Goal: Task Accomplishment & Management: Use online tool/utility

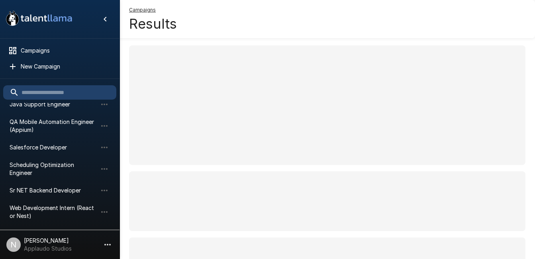
scroll to position [70, 0]
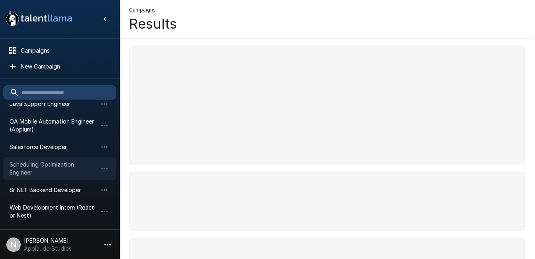
click at [35, 163] on span "Scheduling Optimization Engineer" at bounding box center [54, 168] width 88 height 16
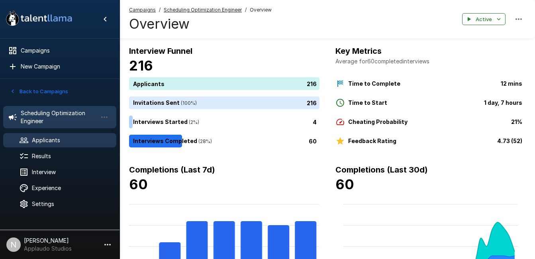
click at [43, 141] on span "Applicants" at bounding box center [71, 140] width 78 height 8
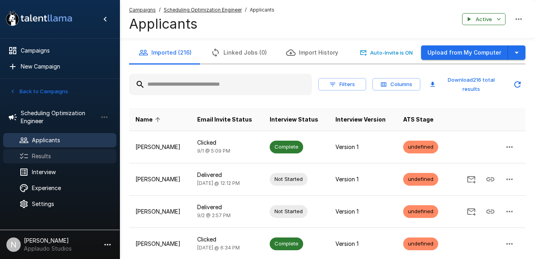
click at [38, 158] on span "Results" at bounding box center [71, 156] width 78 height 8
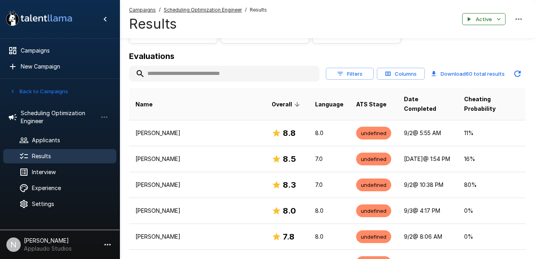
scroll to position [84, 0]
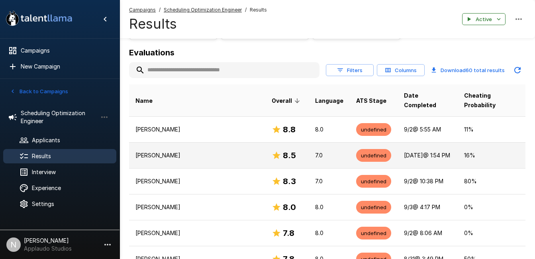
drag, startPoint x: 152, startPoint y: 144, endPoint x: 142, endPoint y: 146, distance: 10.6
click at [142, 151] on p "[PERSON_NAME]" at bounding box center [196, 155] width 123 height 8
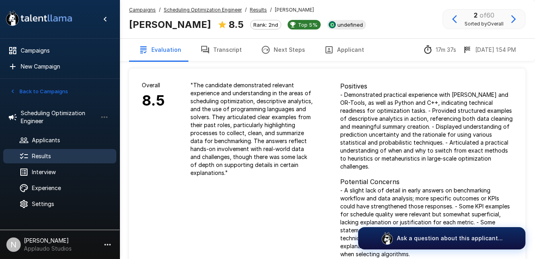
click at [43, 153] on span "Results" at bounding box center [71, 156] width 78 height 8
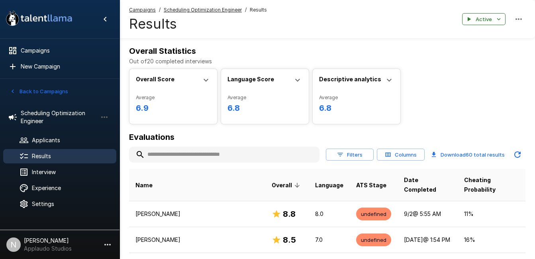
scroll to position [82, 0]
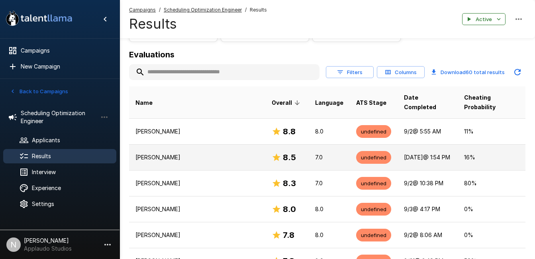
click at [152, 153] on p "[PERSON_NAME]" at bounding box center [196, 157] width 123 height 8
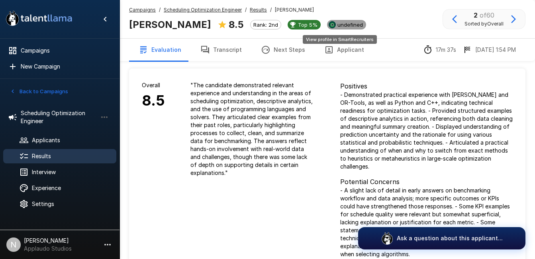
click at [348, 23] on span "undefined" at bounding box center [350, 24] width 32 height 6
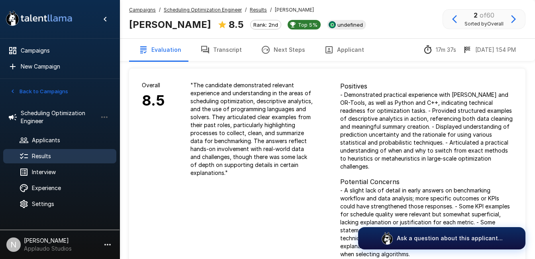
click at [47, 159] on span "Results" at bounding box center [71, 156] width 78 height 8
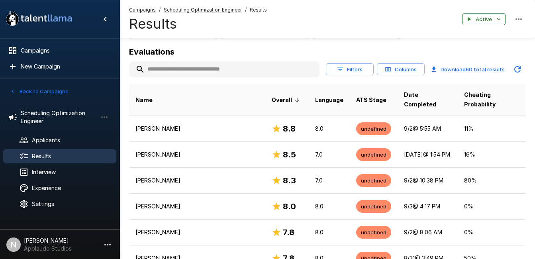
scroll to position [86, 0]
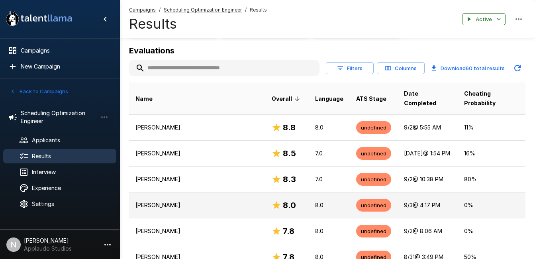
click at [213, 207] on td "[PERSON_NAME]" at bounding box center [197, 205] width 136 height 26
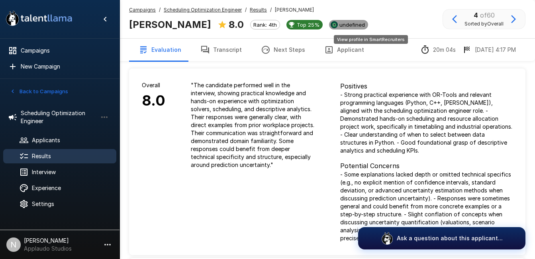
click at [363, 25] on span "undefined" at bounding box center [352, 24] width 32 height 6
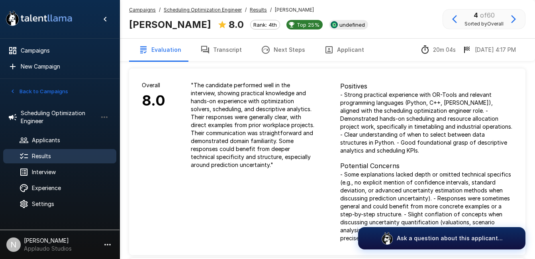
click at [55, 149] on div "Results" at bounding box center [59, 156] width 113 height 14
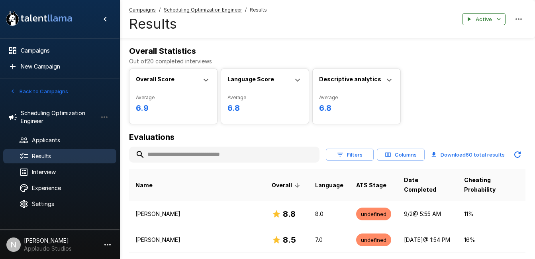
scroll to position [80, 0]
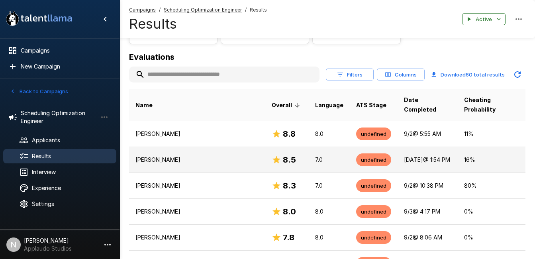
click at [170, 158] on td "[PERSON_NAME]" at bounding box center [197, 159] width 136 height 26
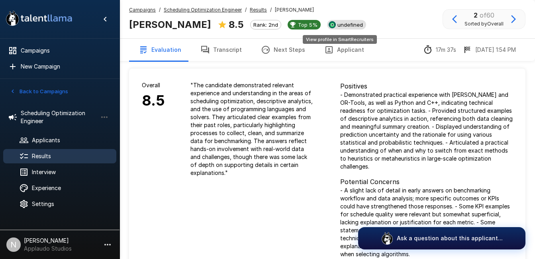
click at [337, 24] on span "undefined" at bounding box center [350, 24] width 32 height 6
click at [57, 157] on span "Results" at bounding box center [71, 156] width 78 height 8
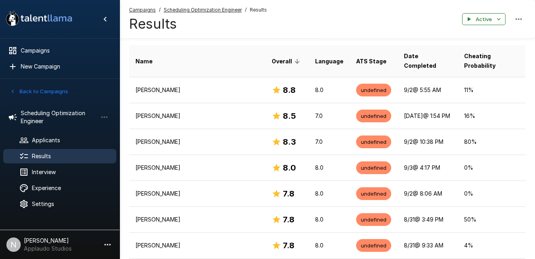
scroll to position [126, 0]
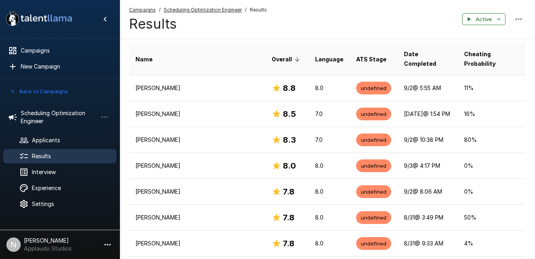
click at [208, 187] on p "[PERSON_NAME]" at bounding box center [196, 191] width 123 height 8
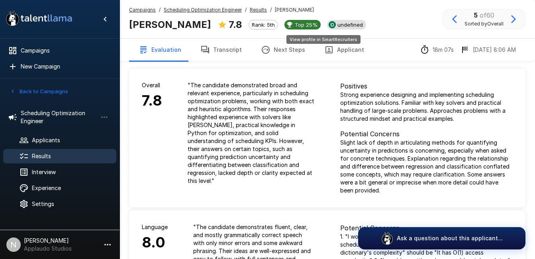
click at [334, 27] on span "undefined" at bounding box center [350, 24] width 32 height 6
click at [67, 156] on span "Results" at bounding box center [71, 156] width 78 height 8
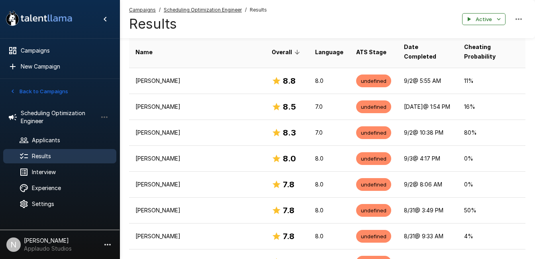
scroll to position [137, 0]
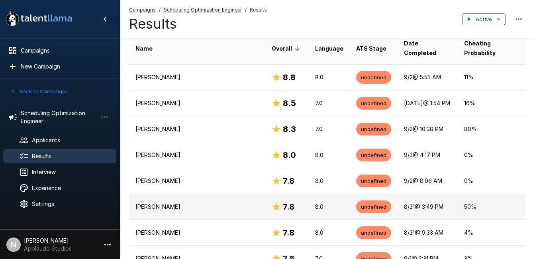
click at [185, 203] on p "[PERSON_NAME]" at bounding box center [196, 207] width 123 height 8
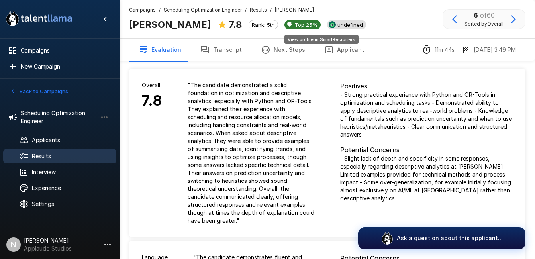
click at [334, 23] on span "undefined" at bounding box center [350, 24] width 32 height 6
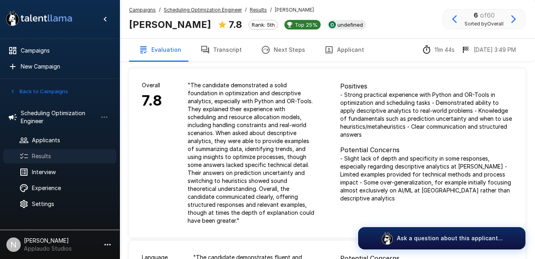
click at [58, 150] on div "Results" at bounding box center [59, 156] width 113 height 14
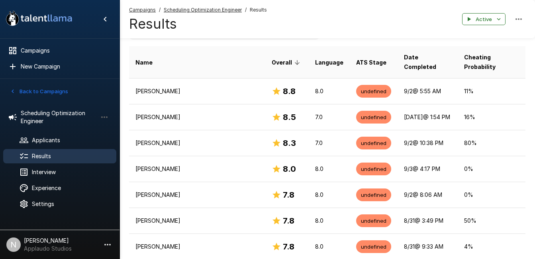
scroll to position [123, 0]
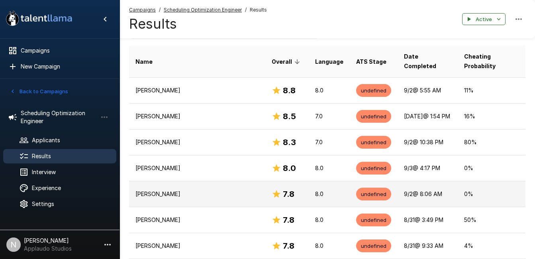
click at [178, 181] on td "[PERSON_NAME]" at bounding box center [197, 194] width 136 height 26
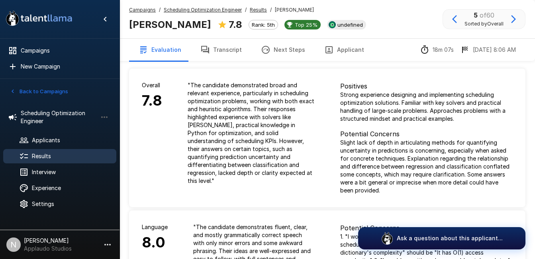
click at [34, 154] on span "Results" at bounding box center [71, 156] width 78 height 8
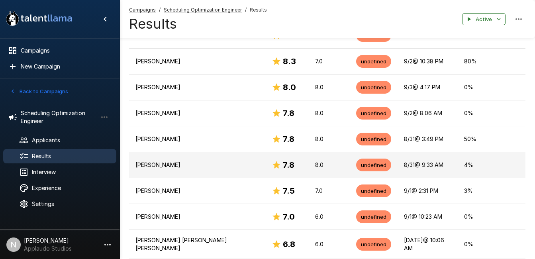
scroll to position [206, 0]
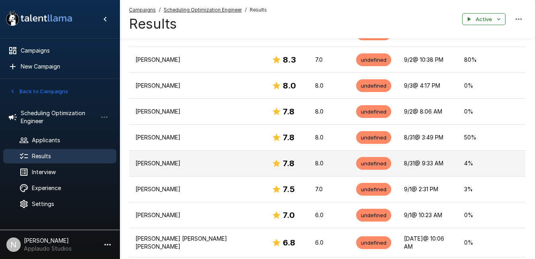
drag, startPoint x: 165, startPoint y: 153, endPoint x: 153, endPoint y: 153, distance: 11.5
click at [153, 159] on p "[PERSON_NAME]" at bounding box center [196, 163] width 123 height 8
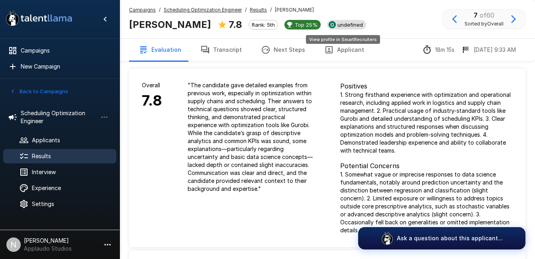
click at [341, 26] on span "undefined" at bounding box center [350, 24] width 32 height 6
click at [48, 159] on span "Results" at bounding box center [71, 156] width 78 height 8
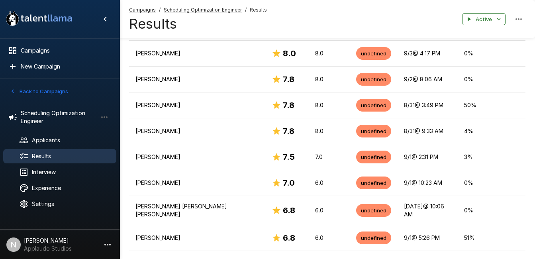
scroll to position [238, 0]
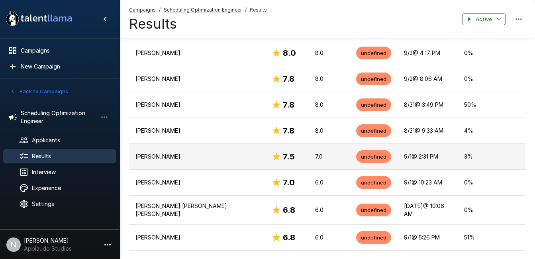
click at [158, 153] on td "[PERSON_NAME]" at bounding box center [197, 156] width 136 height 26
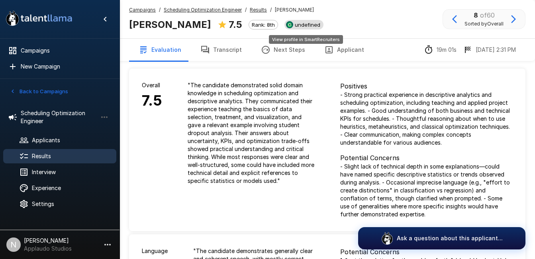
click at [316, 23] on span "undefined" at bounding box center [307, 24] width 32 height 6
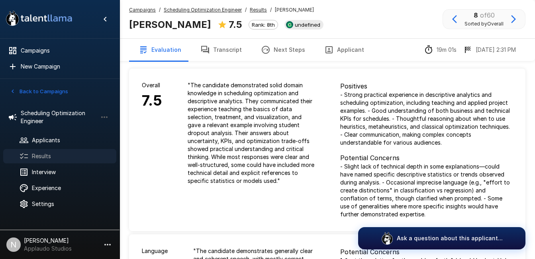
click at [42, 150] on div "Results" at bounding box center [59, 156] width 113 height 14
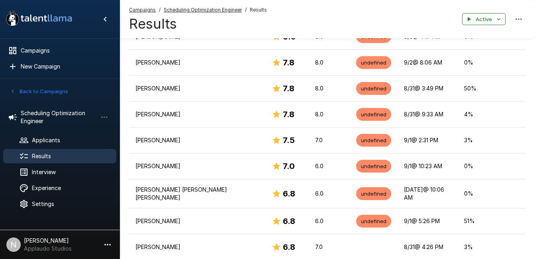
scroll to position [254, 0]
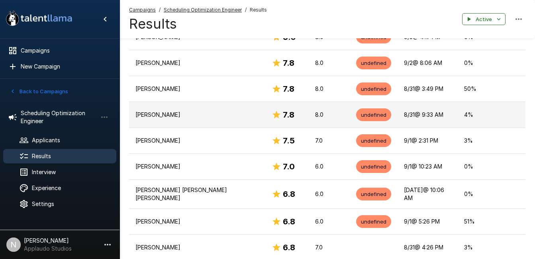
click at [161, 111] on p "[PERSON_NAME]" at bounding box center [196, 115] width 123 height 8
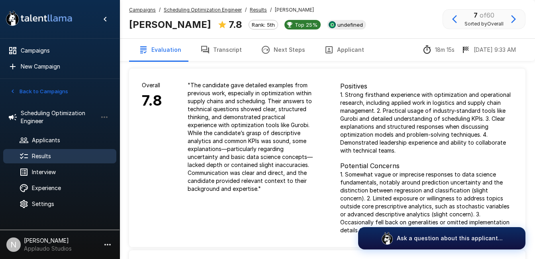
click at [82, 158] on span "Results" at bounding box center [71, 156] width 78 height 8
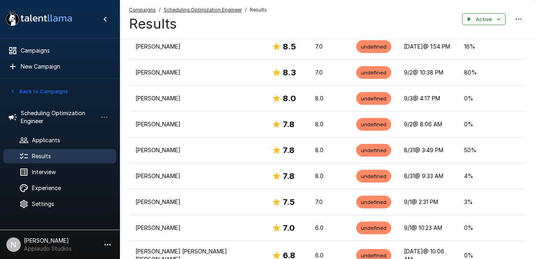
scroll to position [193, 0]
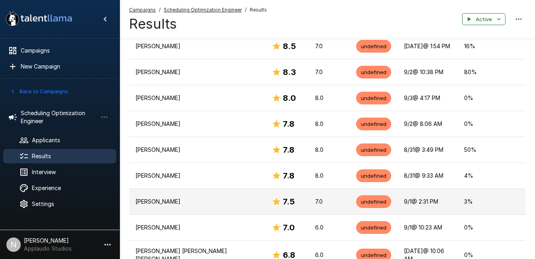
click at [186, 188] on td "[PERSON_NAME]" at bounding box center [197, 201] width 136 height 26
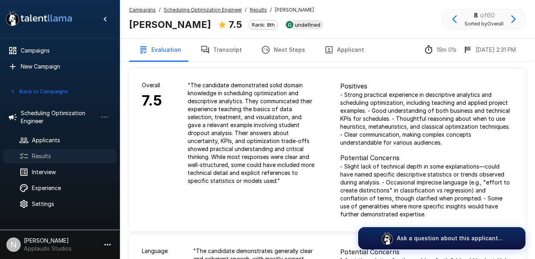
click at [45, 159] on span "Results" at bounding box center [71, 156] width 78 height 8
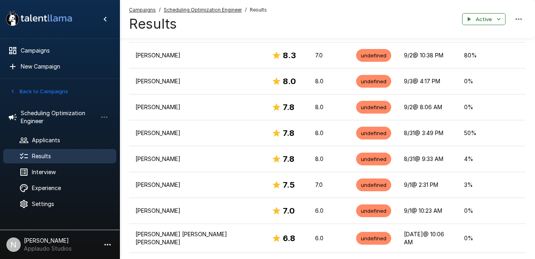
scroll to position [225, 0]
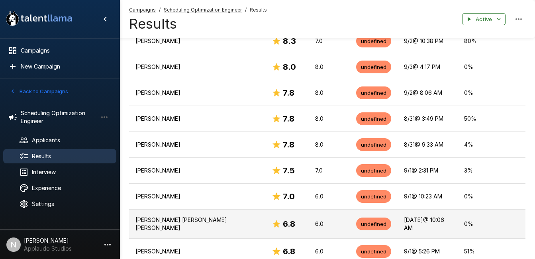
click at [162, 216] on p "[PERSON_NAME] [PERSON_NAME] [PERSON_NAME]" at bounding box center [196, 224] width 123 height 16
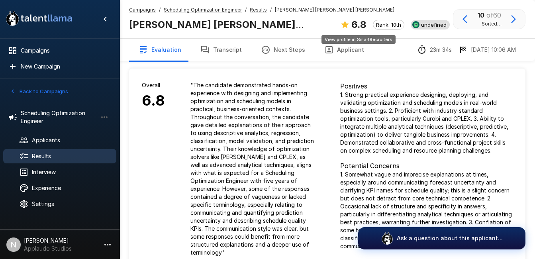
click at [418, 24] on span "undefined" at bounding box center [434, 24] width 32 height 6
click at [66, 154] on span "Results" at bounding box center [71, 156] width 78 height 8
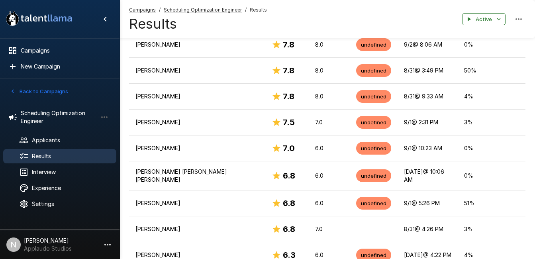
scroll to position [273, 0]
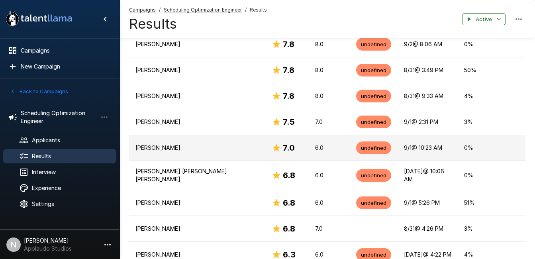
click at [158, 135] on td "[PERSON_NAME]" at bounding box center [197, 148] width 136 height 26
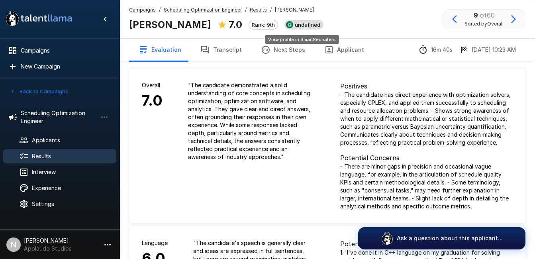
click at [301, 24] on span "undefined" at bounding box center [307, 24] width 32 height 6
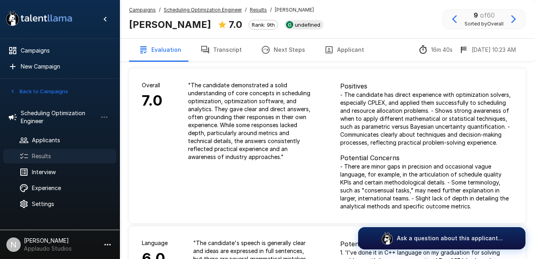
click at [43, 154] on span "Results" at bounding box center [71, 156] width 78 height 8
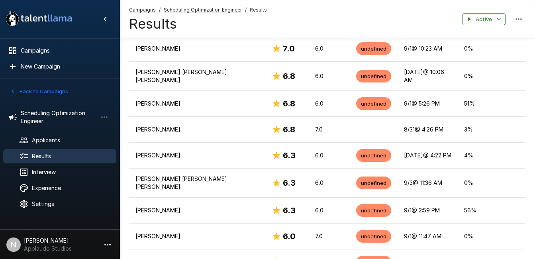
scroll to position [373, 0]
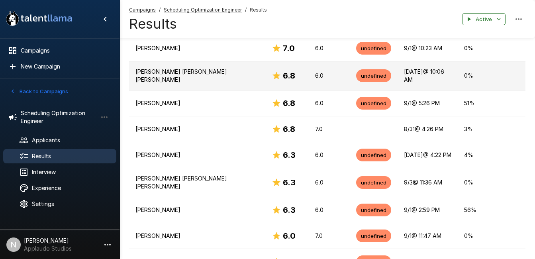
click at [189, 70] on td "[PERSON_NAME] [PERSON_NAME] [PERSON_NAME]" at bounding box center [197, 75] width 136 height 29
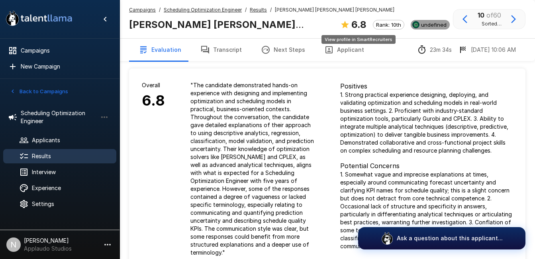
click at [418, 22] on span "undefined" at bounding box center [434, 24] width 32 height 6
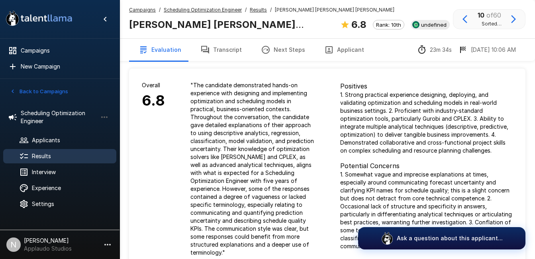
click at [32, 150] on div "Results" at bounding box center [59, 156] width 113 height 14
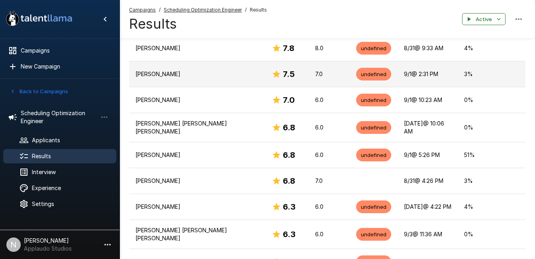
scroll to position [321, 0]
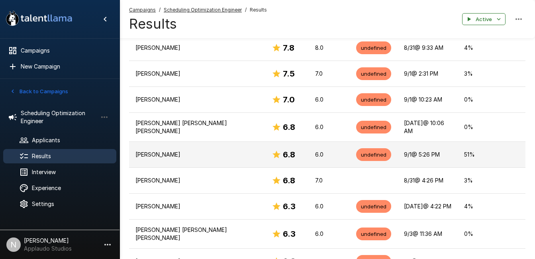
click at [167, 150] on p "[PERSON_NAME]" at bounding box center [196, 154] width 123 height 8
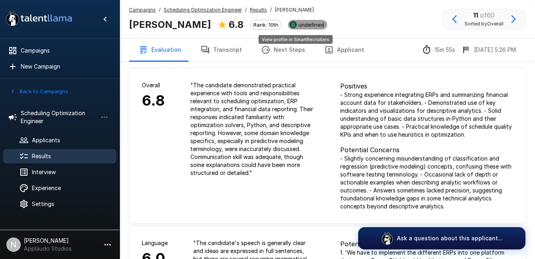
click at [306, 28] on div "undefined" at bounding box center [307, 25] width 39 height 10
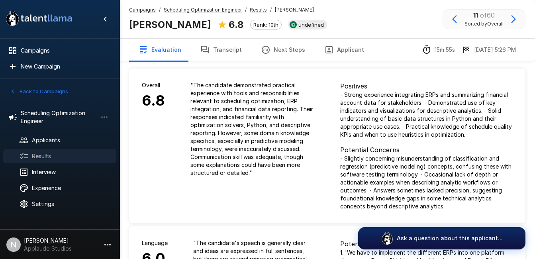
click at [78, 156] on span "Results" at bounding box center [71, 156] width 78 height 8
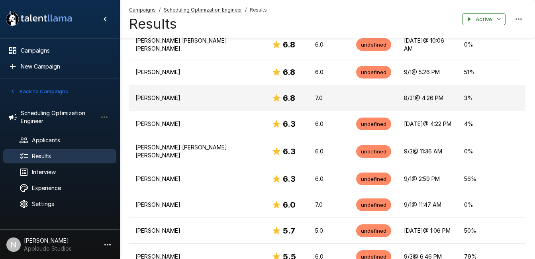
scroll to position [403, 0]
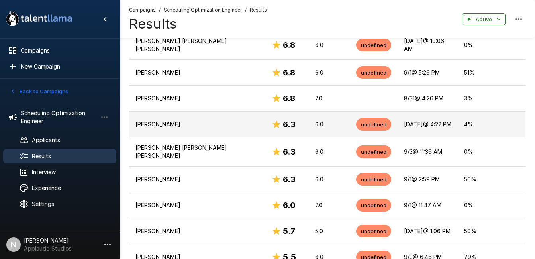
click at [165, 120] on p "[PERSON_NAME]" at bounding box center [196, 124] width 123 height 8
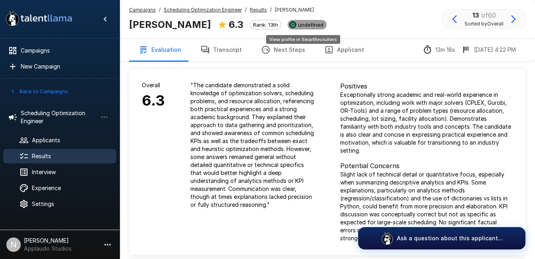
click at [309, 25] on span "undefined" at bounding box center [311, 24] width 32 height 6
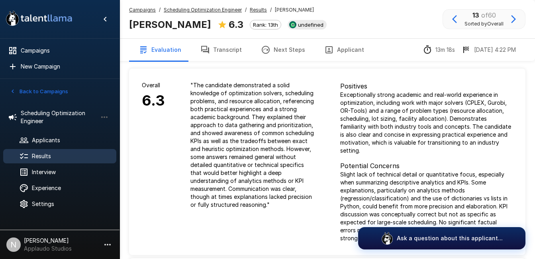
click at [70, 149] on div "Results" at bounding box center [59, 156] width 113 height 14
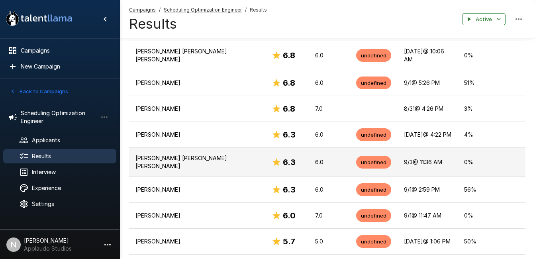
scroll to position [393, 0]
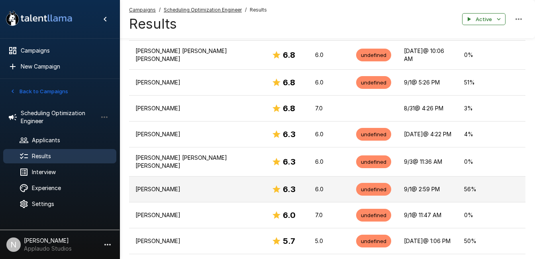
click at [170, 185] on p "[PERSON_NAME]" at bounding box center [196, 189] width 123 height 8
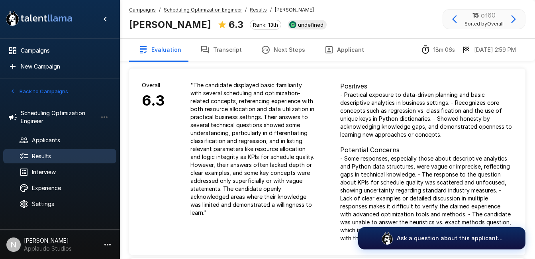
click at [324, 30] on div "[PERSON_NAME] 6.3 Rank: 13th undefined" at bounding box center [227, 24] width 197 height 17
click at [68, 156] on span "Results" at bounding box center [71, 156] width 78 height 8
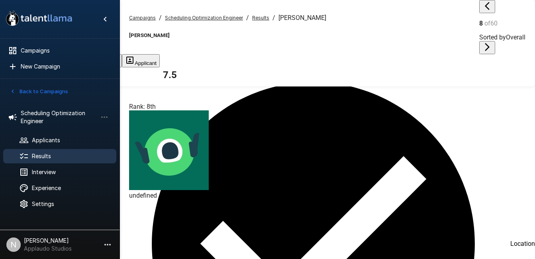
scroll to position [808, 0]
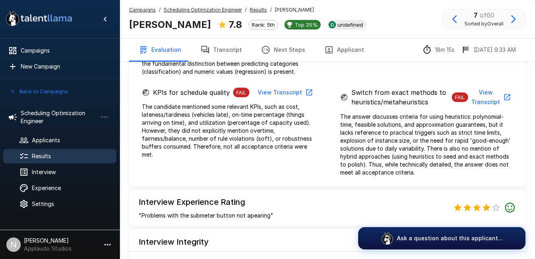
scroll to position [840, 0]
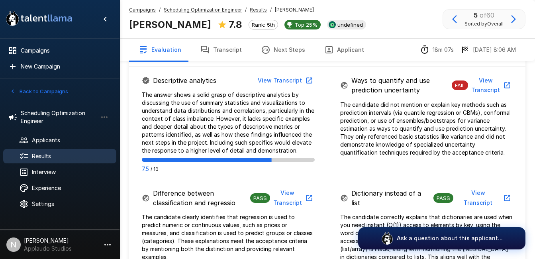
scroll to position [798, 0]
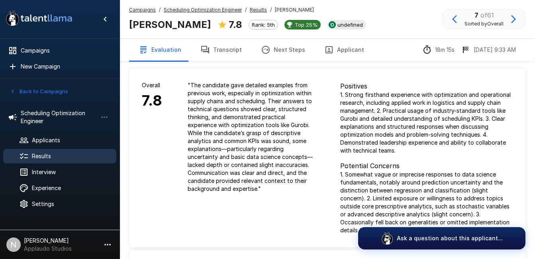
scroll to position [840, 0]
